Goal: Task Accomplishment & Management: Use online tool/utility

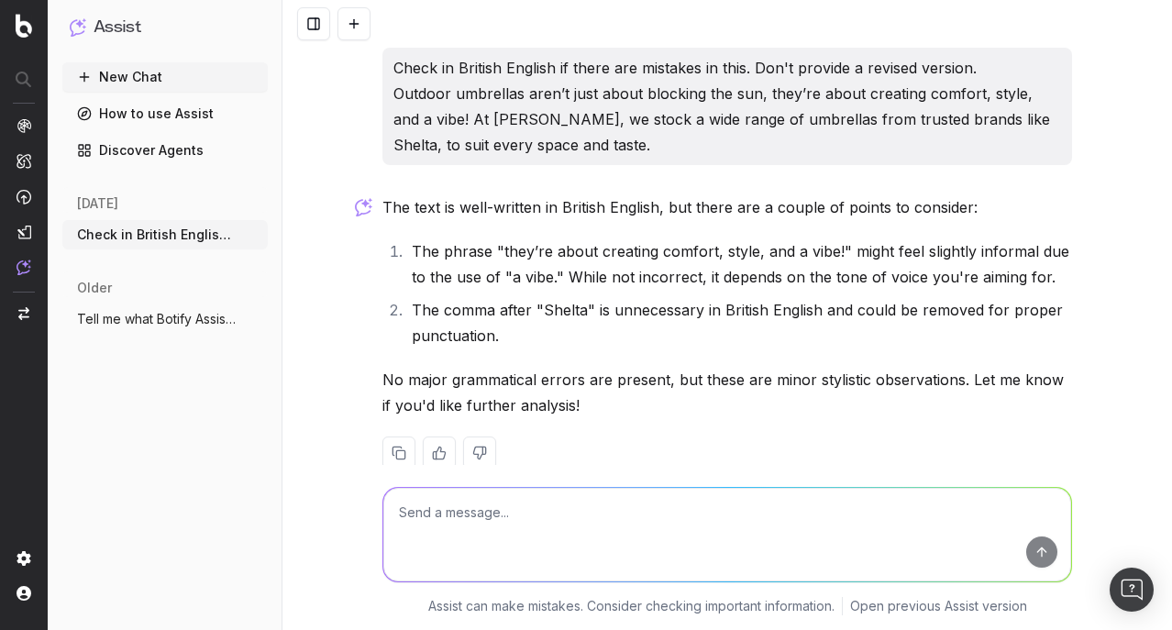
click at [266, 232] on button "Check in British English if there are mi" at bounding box center [164, 234] width 205 height 29
click at [257, 237] on icon "button" at bounding box center [255, 234] width 15 height 15
click at [335, 237] on div "Delete" at bounding box center [327, 234] width 116 height 29
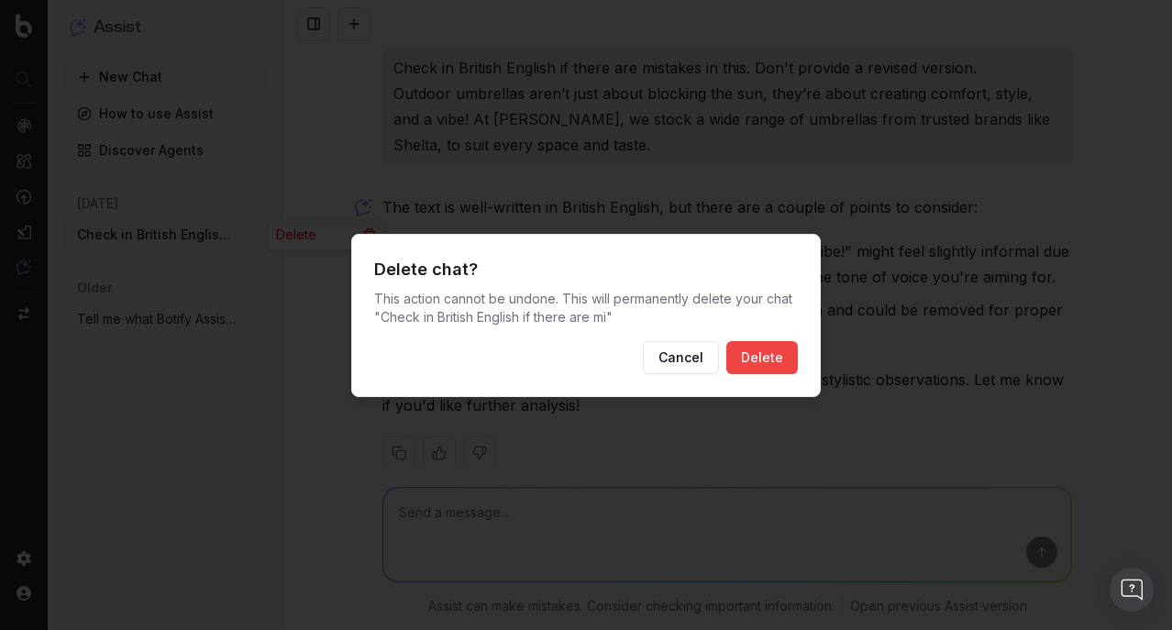
click at [801, 355] on div "Delete chat? This action cannot be undone. This will permanently delete your ch…" at bounding box center [585, 315] width 469 height 163
click at [770, 359] on button "Delete" at bounding box center [762, 357] width 72 height 33
